Goal: Task Accomplishment & Management: Manage account settings

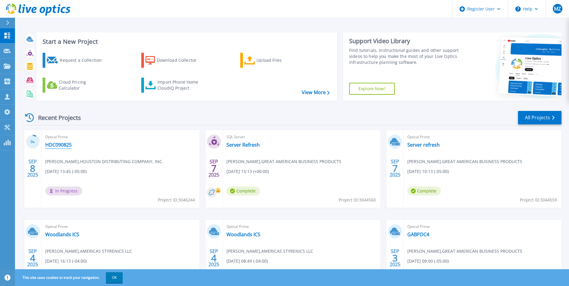
click at [58, 144] on link "HDC090825" at bounding box center [58, 145] width 26 height 6
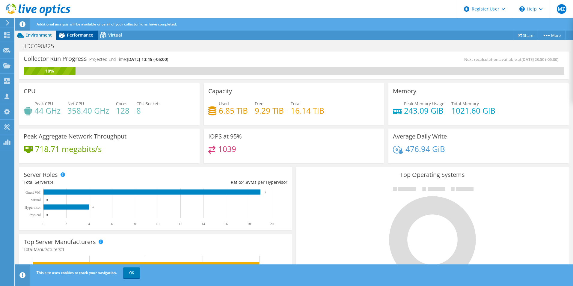
click at [82, 34] on span "Performance" at bounding box center [80, 35] width 26 height 6
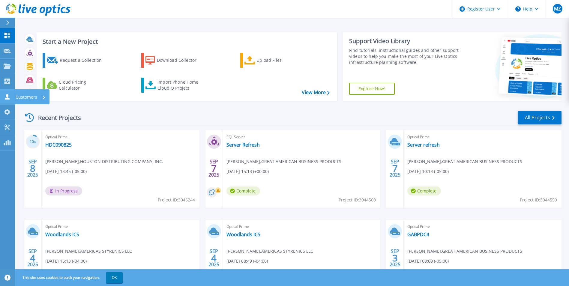
click at [16, 99] on p "Customers" at bounding box center [27, 97] width 22 height 16
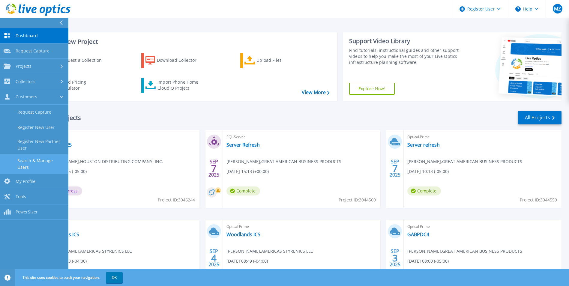
click at [49, 161] on link "Search & Manage Users" at bounding box center [34, 163] width 68 height 19
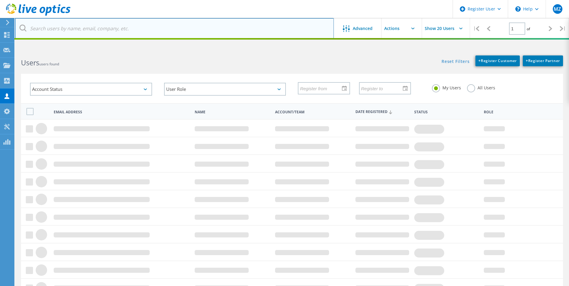
click at [61, 29] on input "text" at bounding box center [174, 28] width 319 height 21
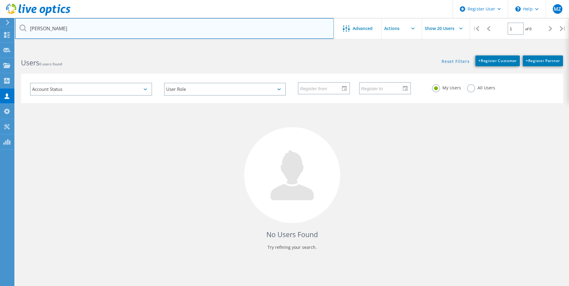
type input "[PERSON_NAME]"
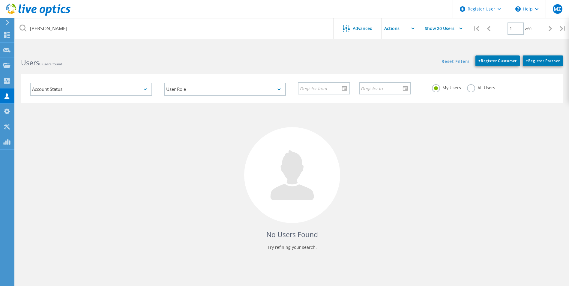
click at [472, 88] on label "All Users" at bounding box center [481, 87] width 28 height 6
click at [0, 0] on input "All Users" at bounding box center [0, 0] width 0 height 0
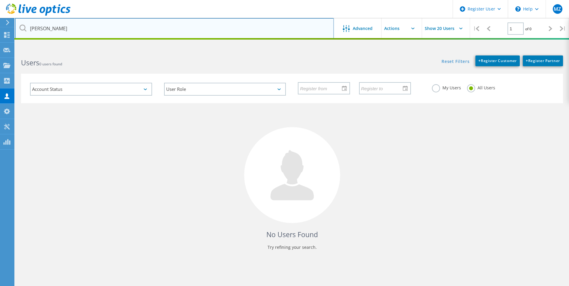
click at [91, 26] on input "[PERSON_NAME]" at bounding box center [174, 28] width 319 height 21
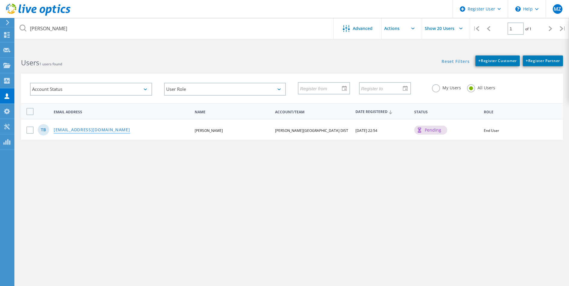
click at [78, 129] on link "[EMAIL_ADDRESS][DOMAIN_NAME]" at bounding box center [92, 130] width 76 height 5
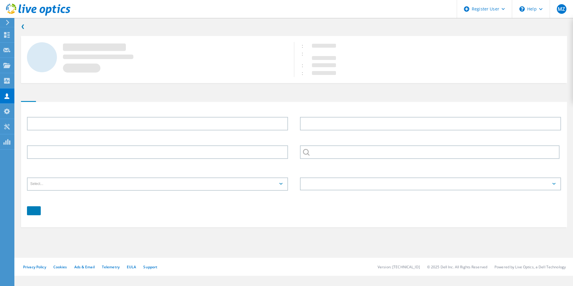
type input "[PERSON_NAME]"
type input "[PHONE_NUMBER]"
type input "[PERSON_NAME][GEOGRAPHIC_DATA] DIST"
type input "English"
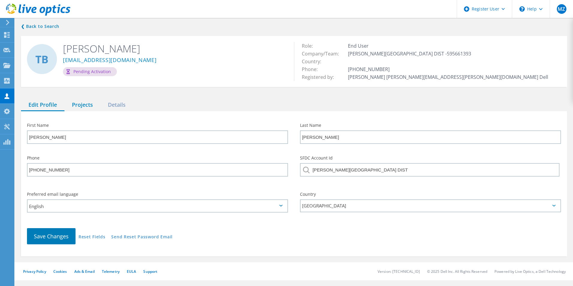
click at [78, 105] on div "Projects" at bounding box center [82, 105] width 36 height 12
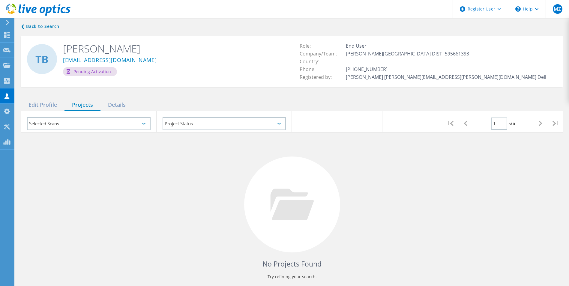
click at [79, 122] on div "Selected Scans" at bounding box center [89, 123] width 124 height 13
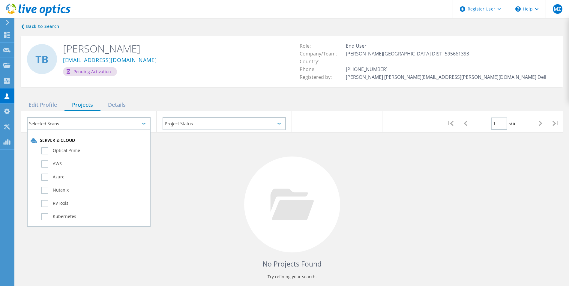
click at [236, 244] on div "No Projects Found Try refining your search." at bounding box center [292, 210] width 542 height 155
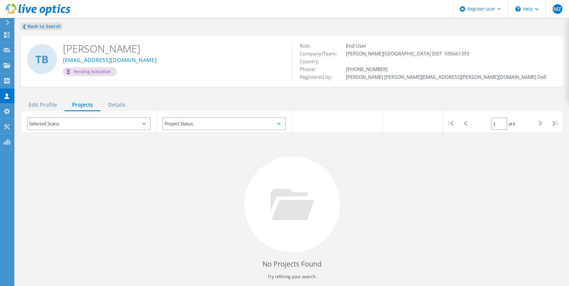
click at [42, 27] on link "❮ Back to Search" at bounding box center [41, 26] width 41 height 7
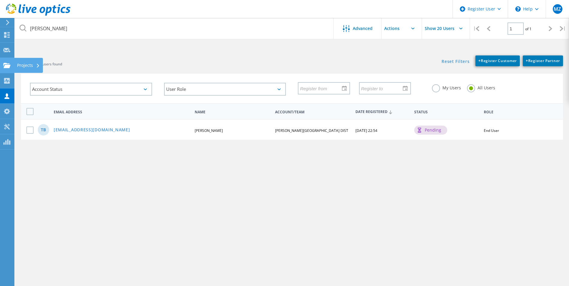
click at [5, 69] on div at bounding box center [6, 66] width 7 height 7
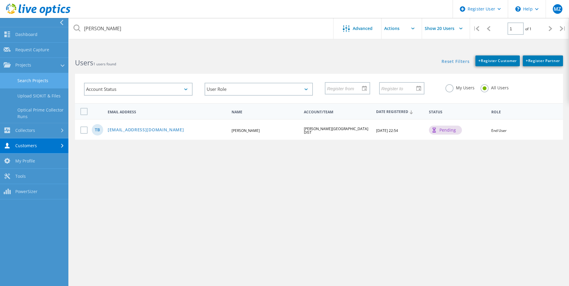
click at [21, 82] on link "Search Projects" at bounding box center [34, 80] width 68 height 15
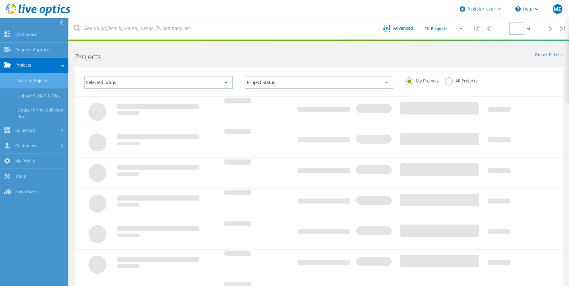
type input "1"
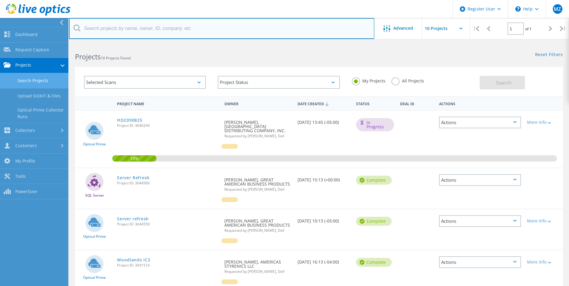
click at [101, 30] on input "text" at bounding box center [221, 28] width 305 height 21
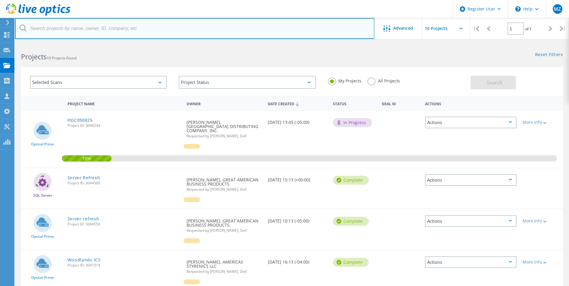
paste input "[PERSON_NAME] <[EMAIL_ADDRESS][DOMAIN_NAME]>"
drag, startPoint x: 60, startPoint y: 28, endPoint x: -34, endPoint y: 28, distance: 94.5
click at [0, 28] on html "Register User \n Help Explore Helpful Articles Contact Support MZ Dell User [PE…" at bounding box center [284, 269] width 569 height 539
click at [80, 29] on input "[EMAIL_ADDRESS][DOMAIN_NAME]>" at bounding box center [194, 28] width 359 height 21
type input "[EMAIL_ADDRESS][DOMAIN_NAME]"
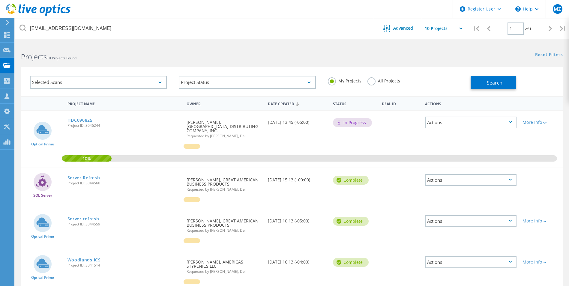
click at [371, 79] on label "All Projects" at bounding box center [383, 80] width 33 height 6
click at [0, 0] on input "All Projects" at bounding box center [0, 0] width 0 height 0
click at [496, 83] on span "Search" at bounding box center [495, 82] width 16 height 7
